Goal: Navigation & Orientation: Understand site structure

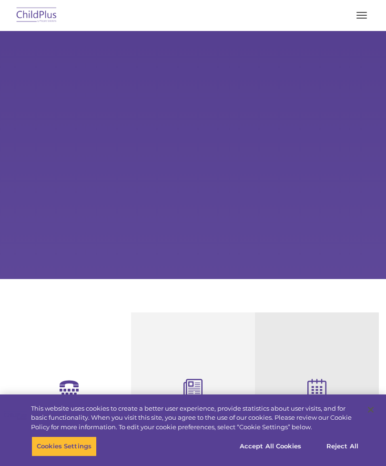
select select "MEDIUM"
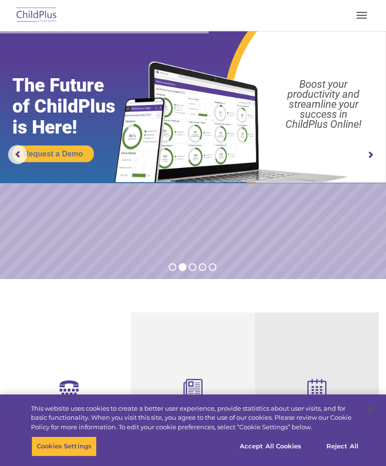
click at [358, 10] on button "button" at bounding box center [362, 15] width 20 height 15
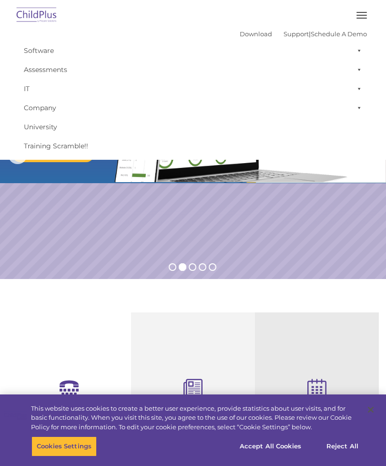
click at [358, 15] on span "button" at bounding box center [362, 15] width 10 height 1
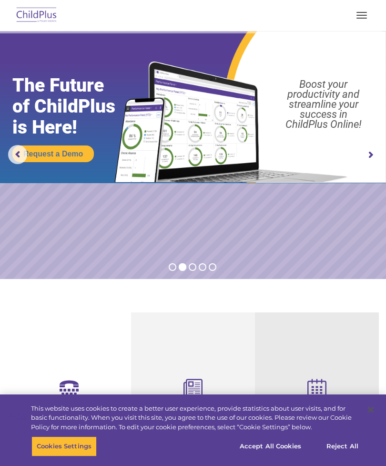
click at [368, 13] on button "button" at bounding box center [362, 15] width 20 height 15
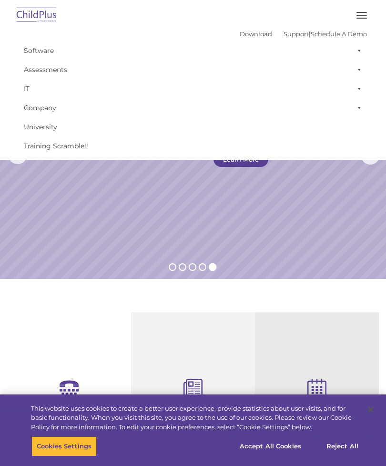
click at [43, 9] on img at bounding box center [36, 15] width 45 height 22
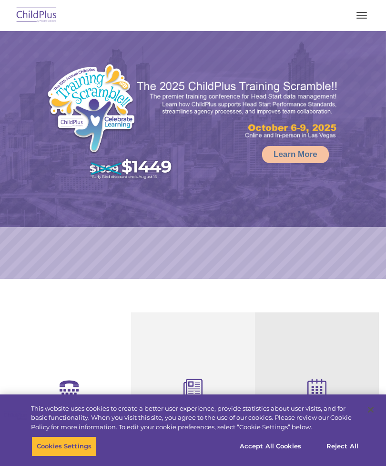
select select "MEDIUM"
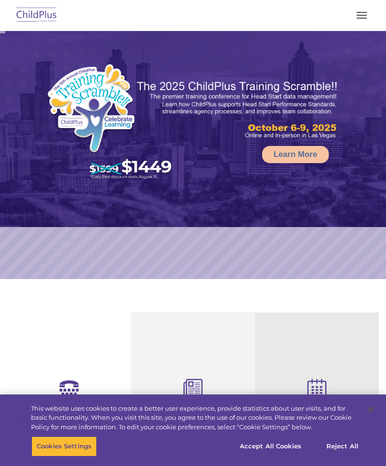
click at [371, 15] on button "button" at bounding box center [362, 15] width 20 height 15
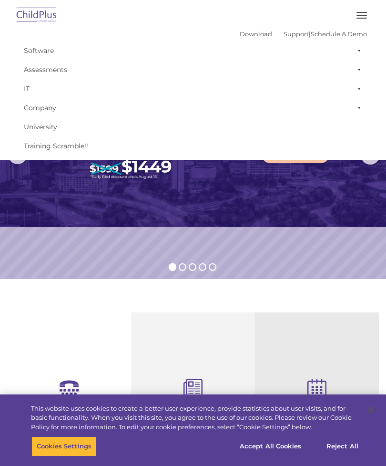
click at [362, 111] on span at bounding box center [358, 107] width 10 height 19
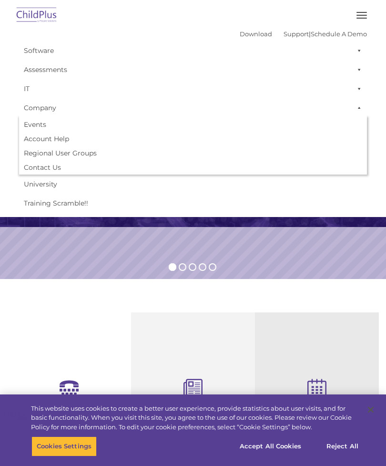
click at [357, 91] on span at bounding box center [358, 88] width 10 height 19
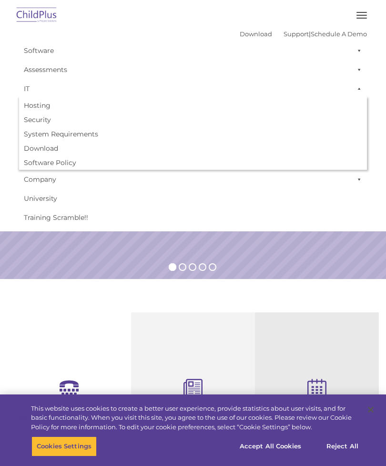
click at [359, 71] on span at bounding box center [358, 69] width 10 height 19
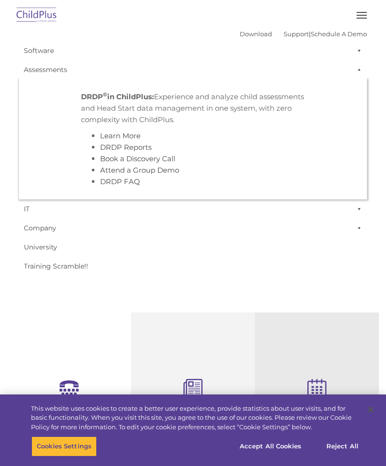
click at [354, 51] on span at bounding box center [358, 50] width 10 height 19
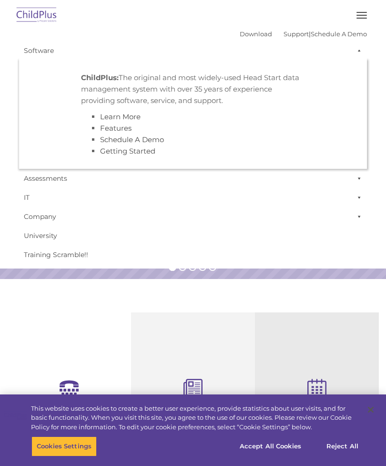
click at [360, 46] on span at bounding box center [358, 50] width 10 height 19
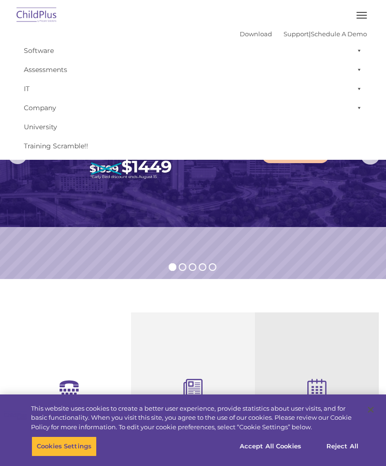
click at [364, 18] on span "button" at bounding box center [362, 18] width 10 height 1
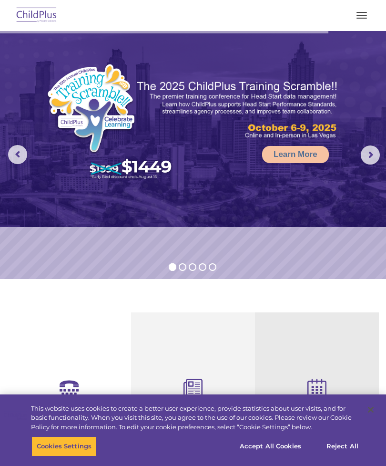
click at [368, 13] on button "button" at bounding box center [362, 15] width 20 height 15
